Goal: Find specific page/section: Find specific page/section

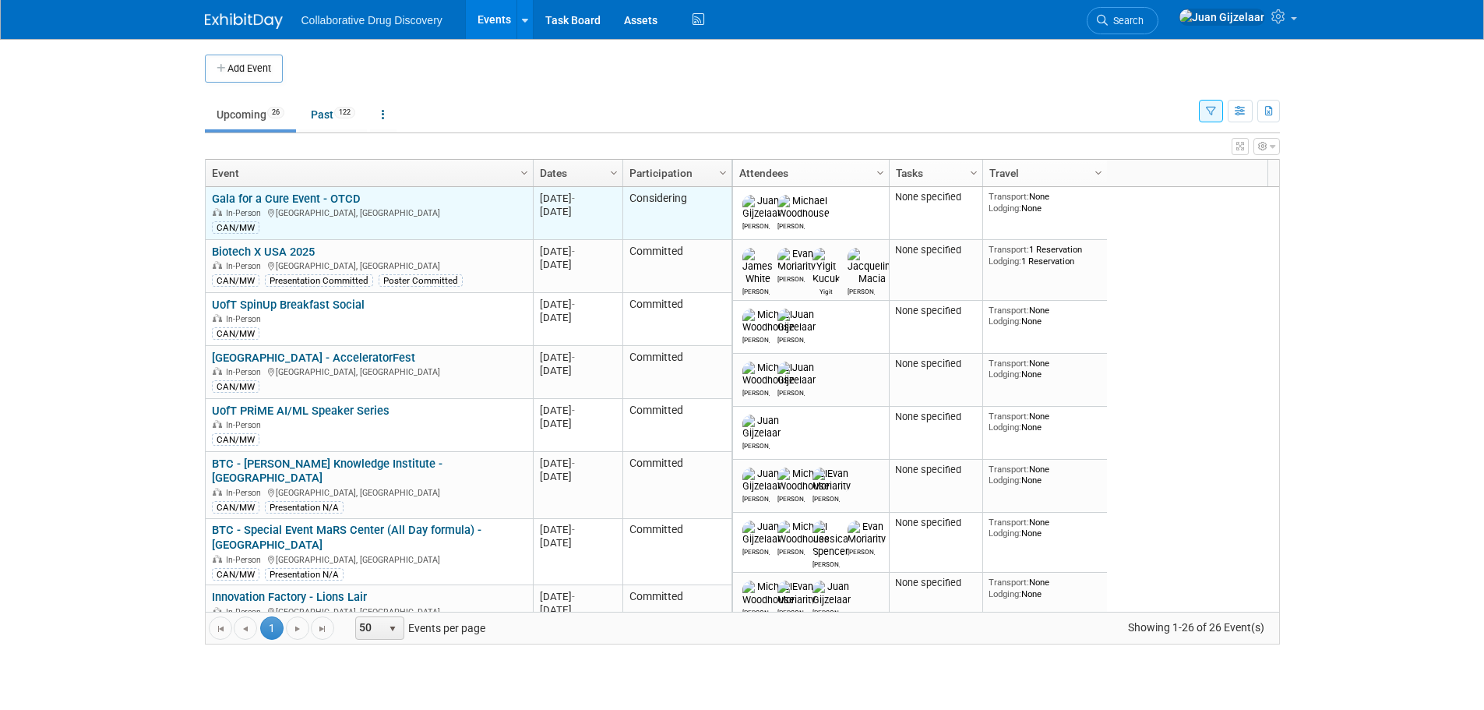
click at [291, 196] on link "Gala for a Cure Event - OTCD" at bounding box center [286, 199] width 149 height 14
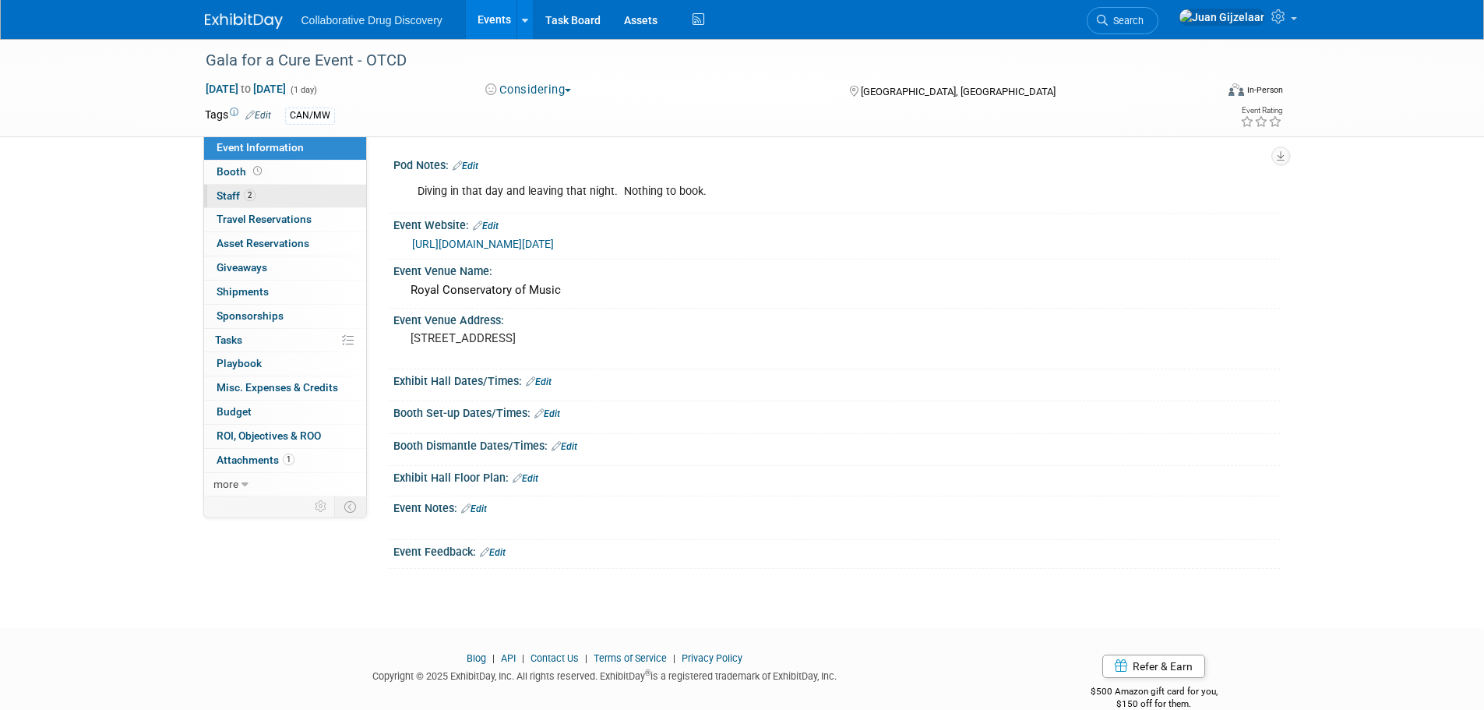
click at [263, 198] on link "2 Staff 2" at bounding box center [285, 196] width 162 height 23
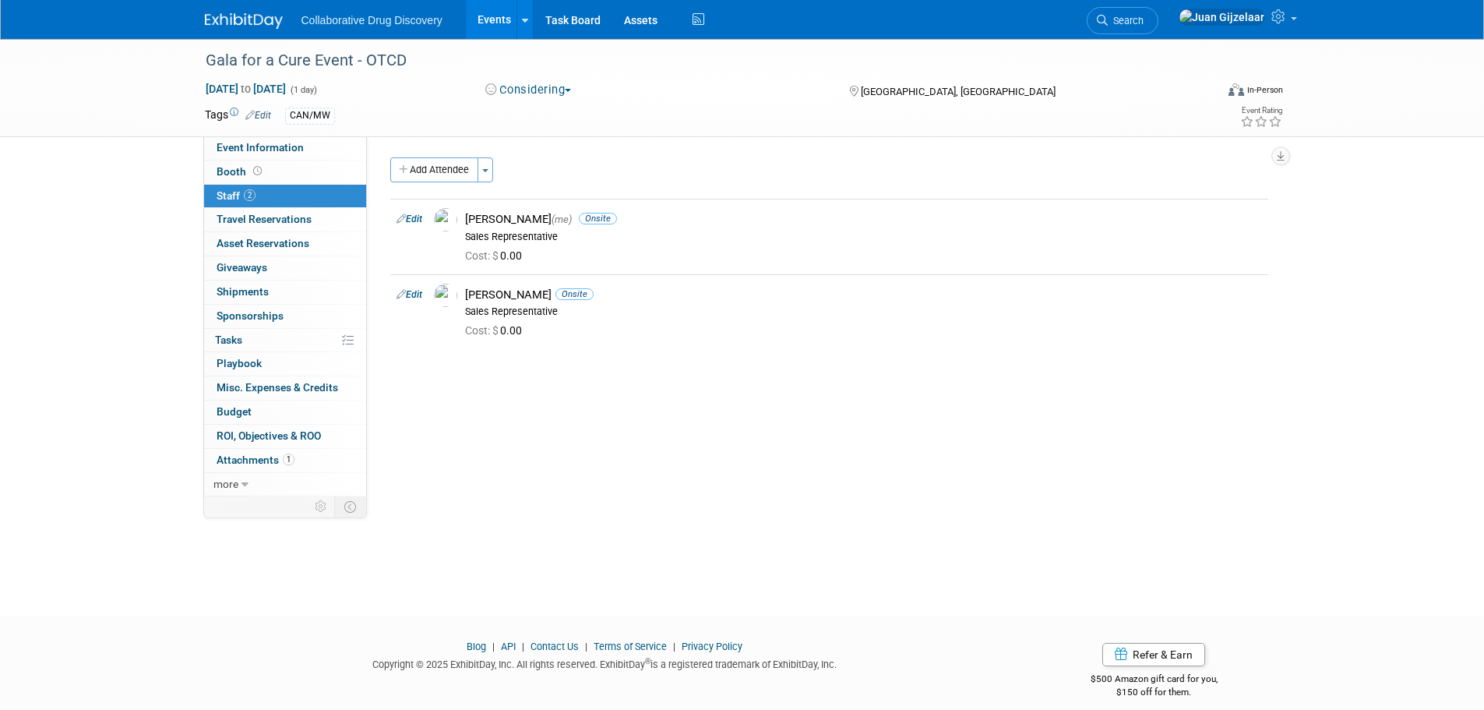
click at [142, 192] on div "Gala for a Cure Event - OTCD [DATE] to [DATE] (1 day) [DATE] to [DATE] Consider…" at bounding box center [742, 313] width 1484 height 549
click at [283, 148] on span "Event Information" at bounding box center [260, 147] width 87 height 12
